Goal: Task Accomplishment & Management: Manage account settings

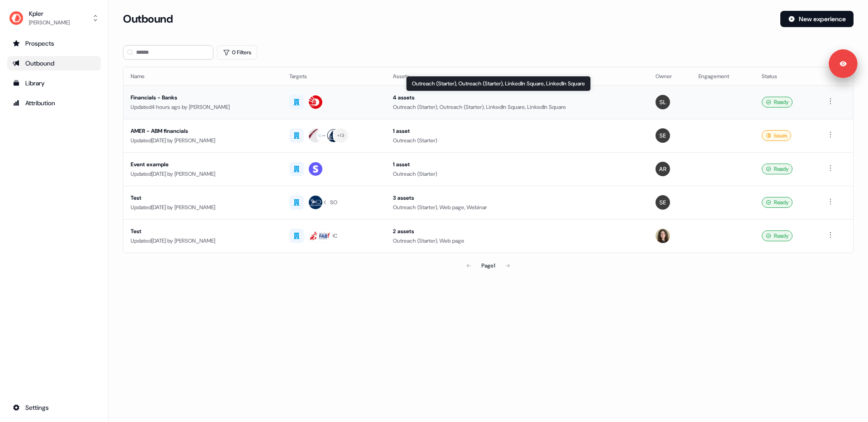
click at [422, 108] on div "Outreach (Starter), Outreach (Starter), LinkedIn Square, LinkedIn Square" at bounding box center [517, 107] width 248 height 9
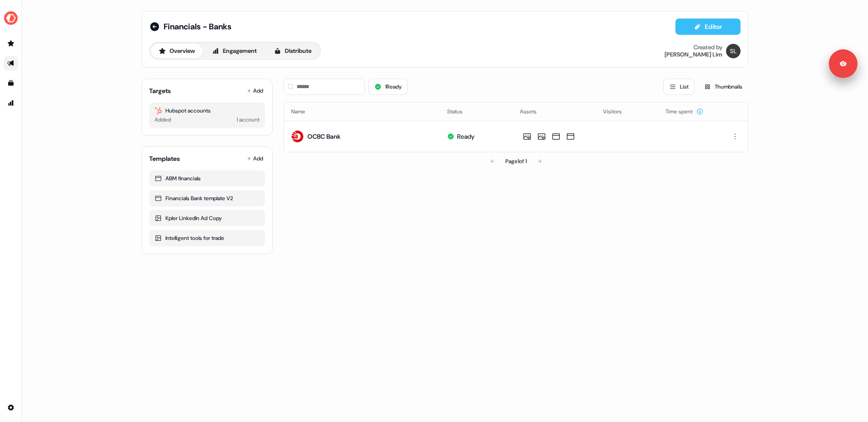
click at [708, 26] on button "Editor" at bounding box center [707, 27] width 65 height 16
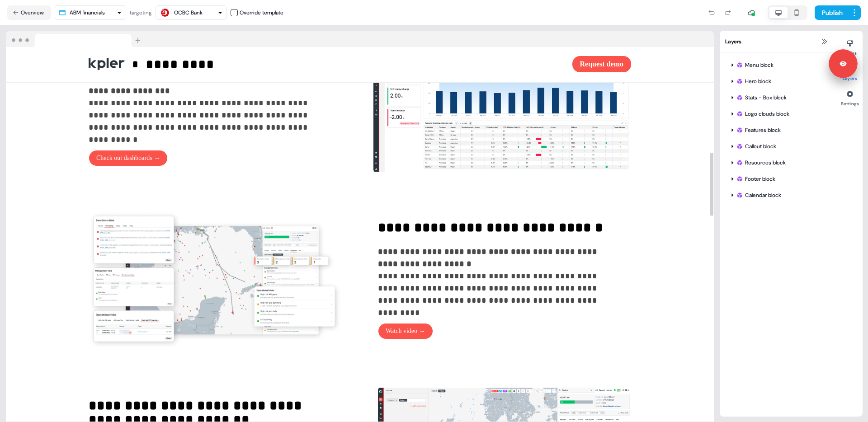
scroll to position [807, 0]
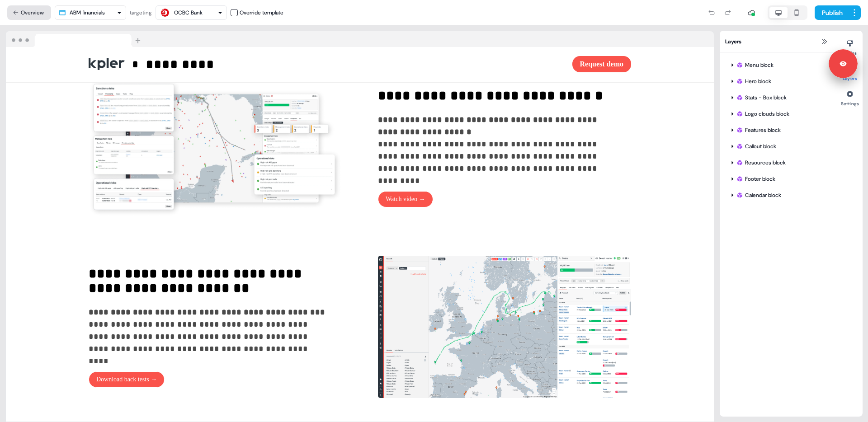
click at [35, 13] on button "Overview" at bounding box center [29, 12] width 44 height 14
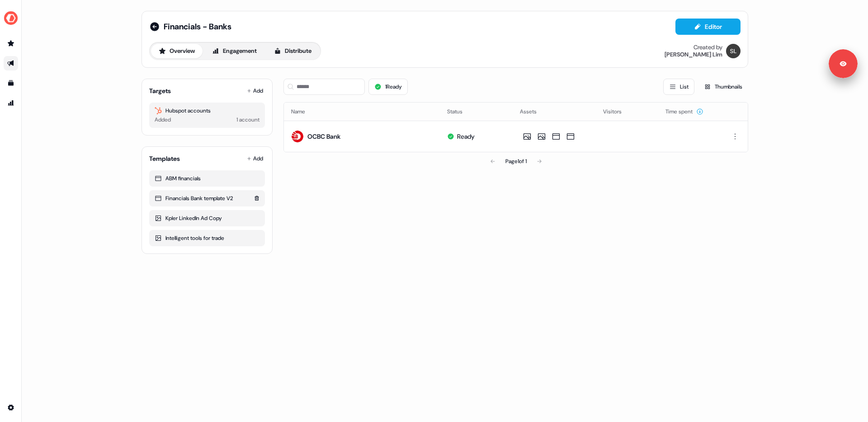
click at [183, 202] on div "Financials Bank template V2" at bounding box center [207, 198] width 105 height 9
click at [191, 194] on div "Financials Bank template V2" at bounding box center [207, 198] width 105 height 9
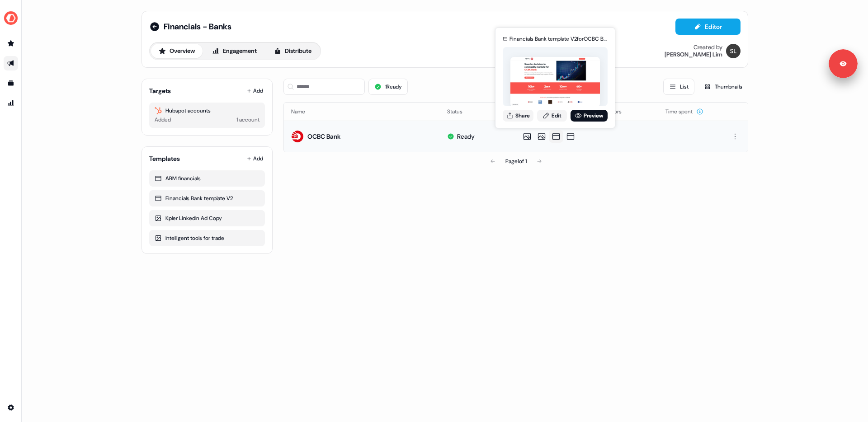
click at [555, 136] on icon at bounding box center [555, 136] width 11 height 9
click at [555, 115] on link "Edit" at bounding box center [552, 116] width 30 height 12
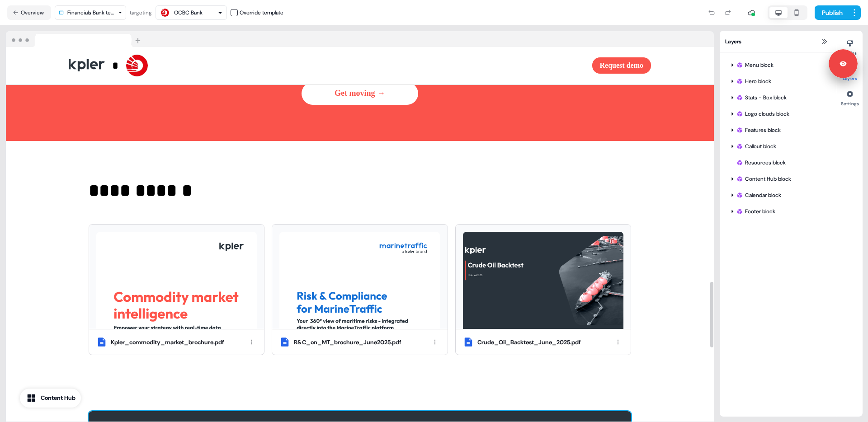
scroll to position [1323, 0]
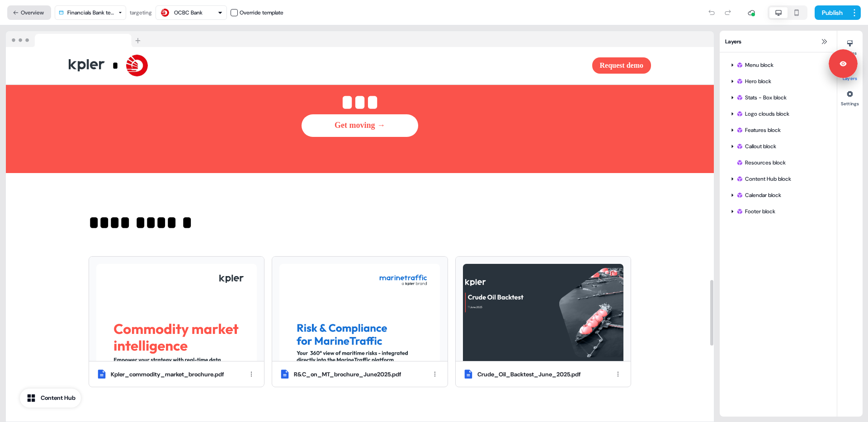
click at [33, 14] on button "Overview" at bounding box center [29, 12] width 44 height 14
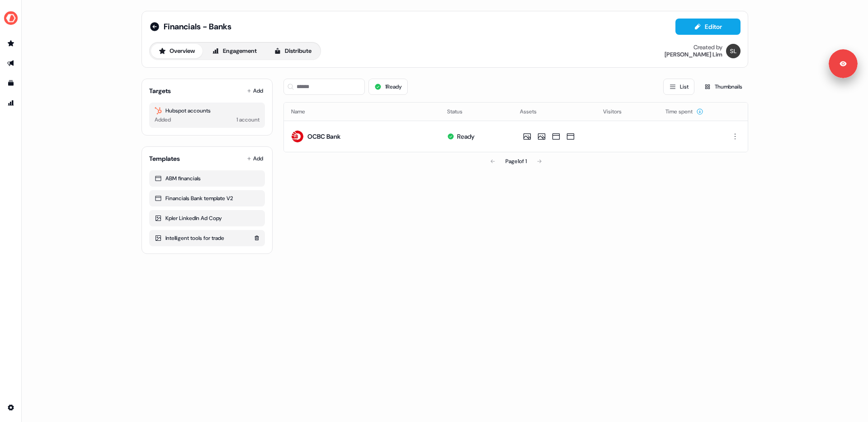
click at [184, 236] on div "Intelligent tools for trade" at bounding box center [207, 238] width 105 height 9
click at [246, 54] on button "Engagement" at bounding box center [234, 51] width 60 height 14
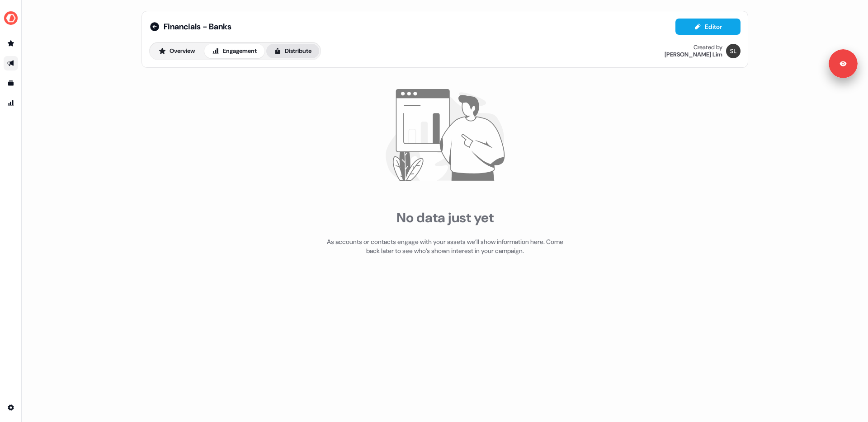
click at [295, 51] on button "Distribute" at bounding box center [292, 51] width 53 height 14
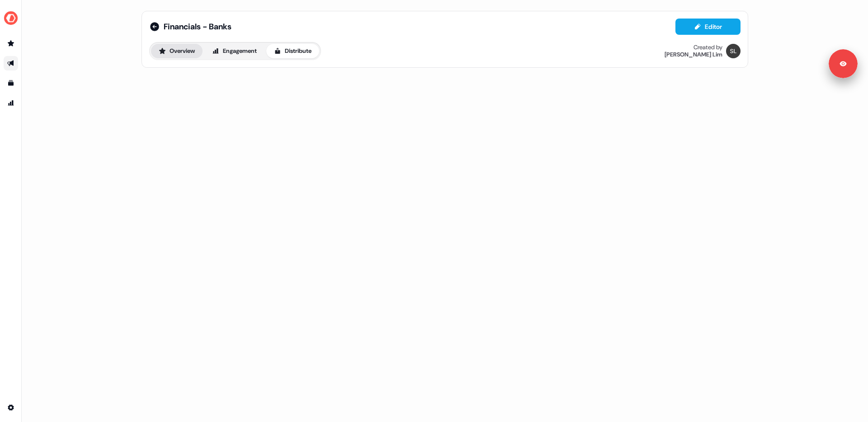
click at [174, 47] on button "Overview" at bounding box center [177, 51] width 52 height 14
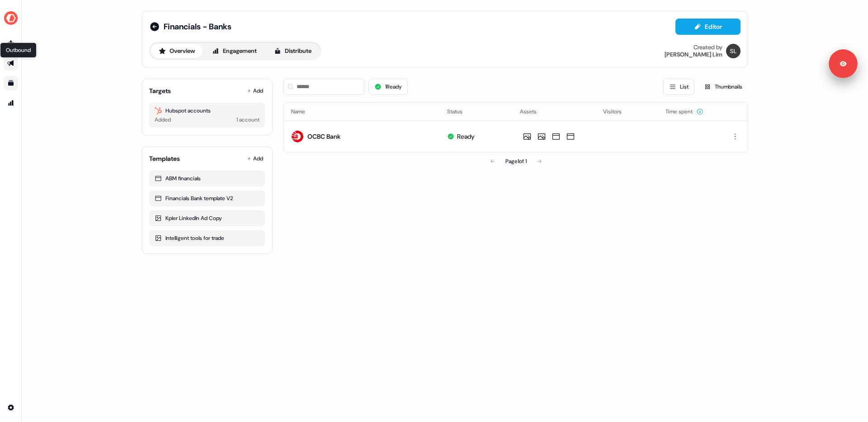
click at [11, 83] on icon "Go to templates" at bounding box center [10, 82] width 5 height 5
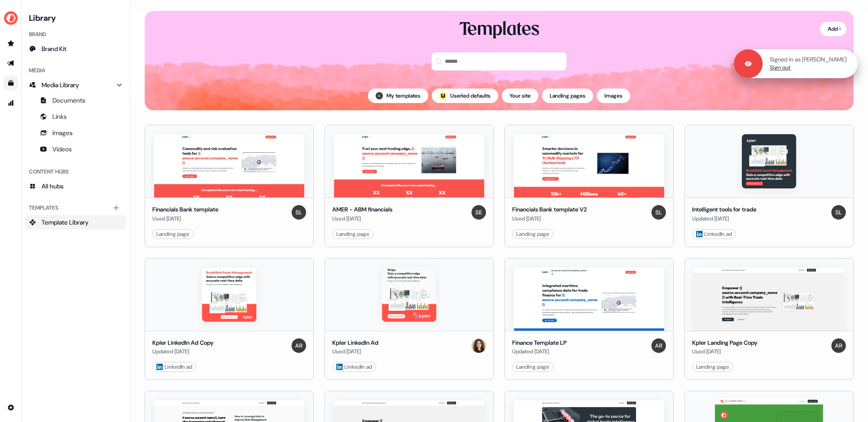
click at [790, 70] on link "Sign out" at bounding box center [780, 68] width 21 height 8
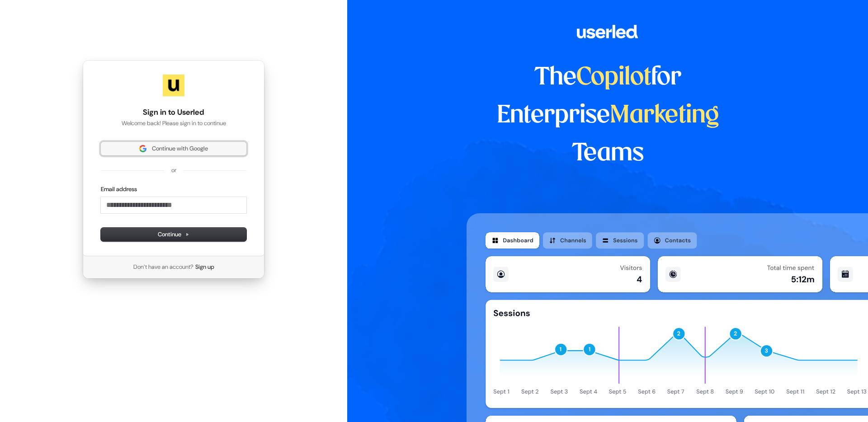
click at [198, 153] on button "Continue with Google" at bounding box center [174, 149] width 146 height 14
